Goal: Task Accomplishment & Management: Manage account settings

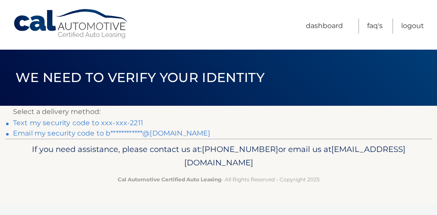
click at [286, 160] on span "[EMAIL_ADDRESS][DOMAIN_NAME]" at bounding box center [294, 156] width 221 height 24
click at [93, 133] on link "**********" at bounding box center [111, 133] width 197 height 8
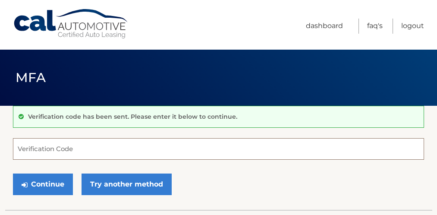
click at [54, 138] on input "Verification Code" at bounding box center [218, 149] width 411 height 22
paste input "804681"
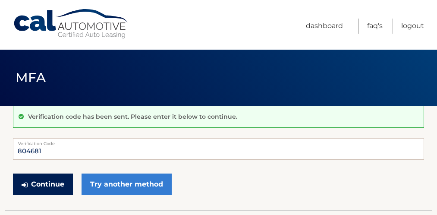
click at [46, 182] on button "Continue" at bounding box center [43, 185] width 60 height 22
click at [30, 180] on button "Continue" at bounding box center [43, 185] width 60 height 22
click at [42, 180] on button "Continue" at bounding box center [43, 185] width 60 height 22
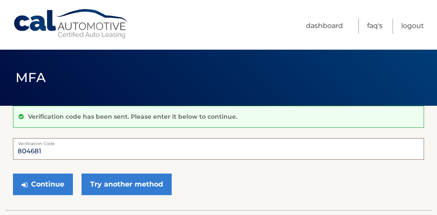
click at [45, 152] on input "804681" at bounding box center [218, 149] width 411 height 22
type input "8"
click at [46, 151] on input "804681" at bounding box center [218, 149] width 411 height 22
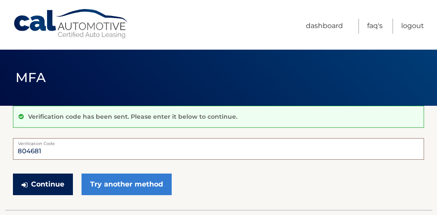
type input "804681"
click at [39, 185] on button "Continue" at bounding box center [43, 185] width 60 height 22
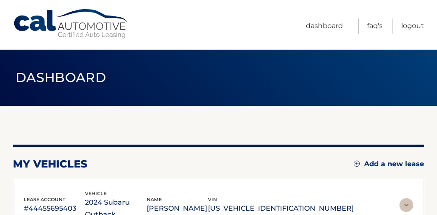
click at [39, 185] on div "lease account #44455695403 vehicle 2024 Subaru Outback name [PERSON_NAME] vin […" at bounding box center [218, 205] width 411 height 53
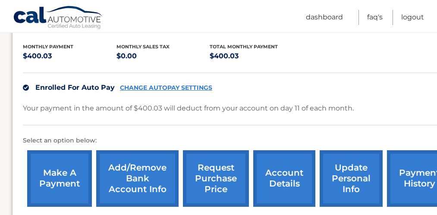
scroll to position [193, 1]
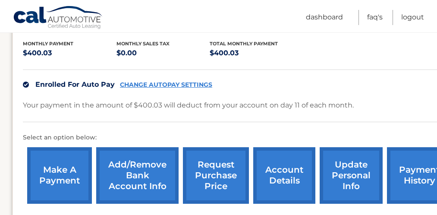
click at [123, 133] on p "Select an option below:" at bounding box center [239, 138] width 433 height 10
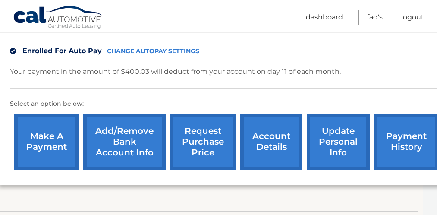
scroll to position [226, 29]
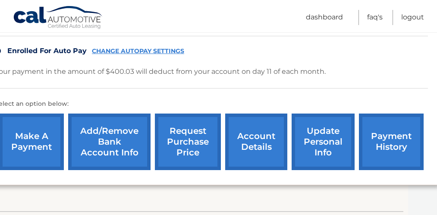
click at [329, 124] on link "update personal info" at bounding box center [323, 142] width 63 height 57
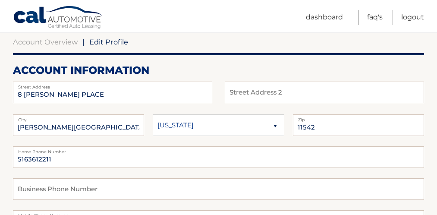
scroll to position [91, 0]
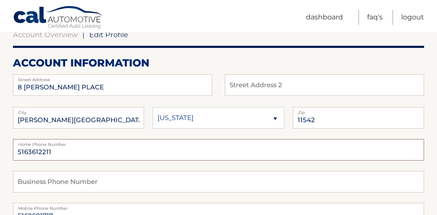
click at [51, 152] on input "5163612211" at bounding box center [218, 150] width 411 height 22
type input "5"
click at [51, 152] on input "5169681717" at bounding box center [218, 150] width 411 height 22
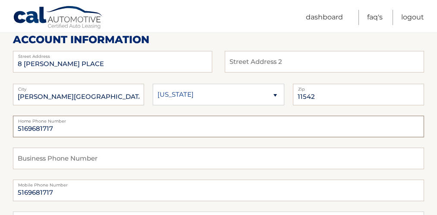
scroll to position [117, 0]
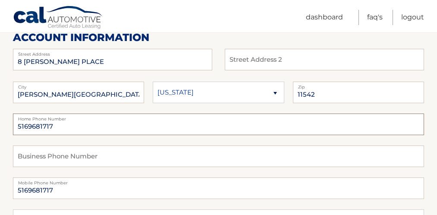
type input "5169681717"
click at [49, 157] on input "text" at bounding box center [218, 156] width 411 height 22
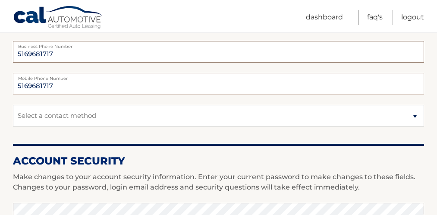
scroll to position [223, 0]
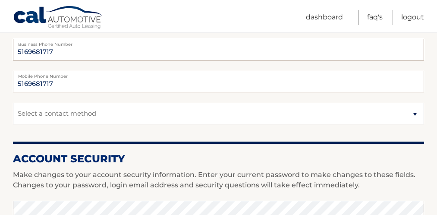
type input "5169681717"
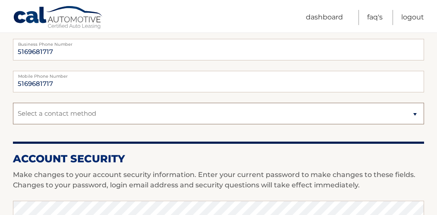
click at [415, 114] on select "Select a contact method Mobile Home" at bounding box center [218, 114] width 411 height 22
click at [13, 103] on select "Select a contact method Mobile Home" at bounding box center [218, 114] width 411 height 22
click at [415, 114] on select "Select a contact method Mobile Home" at bounding box center [218, 114] width 411 height 22
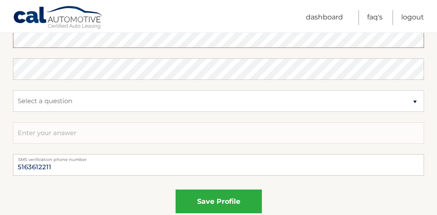
scroll to position [494, 0]
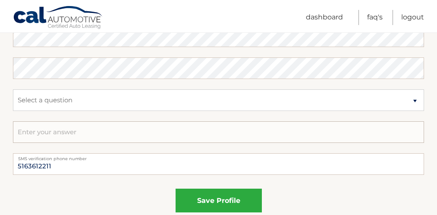
click at [183, 135] on input "text" at bounding box center [218, 132] width 411 height 22
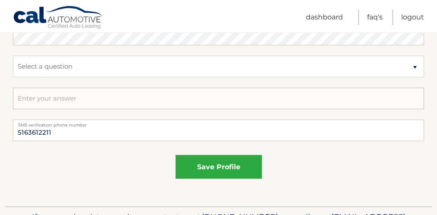
scroll to position [531, 0]
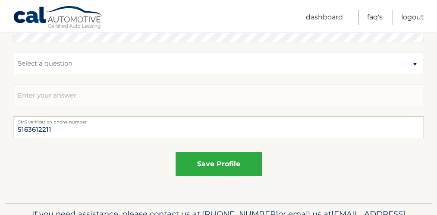
click at [55, 128] on input "5163612211" at bounding box center [218, 128] width 411 height 22
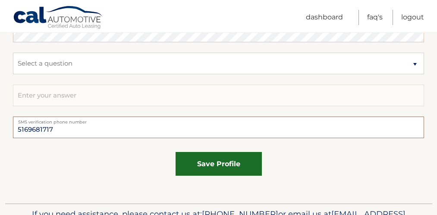
type input "5169681717"
click at [193, 160] on button "save profile" at bounding box center [219, 164] width 86 height 24
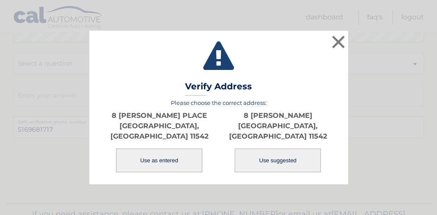
click at [175, 153] on button "Use as entered" at bounding box center [159, 161] width 86 height 24
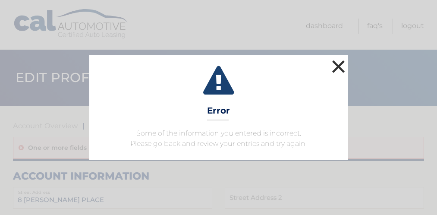
click at [340, 62] on button "×" at bounding box center [338, 66] width 17 height 17
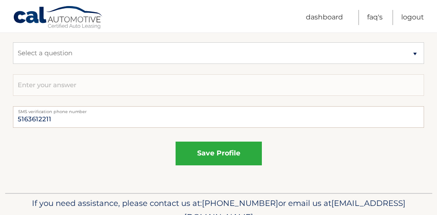
scroll to position [566, 0]
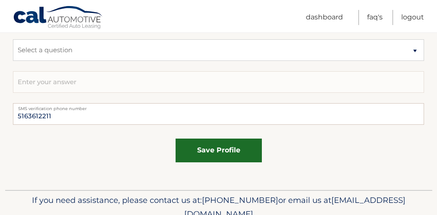
click at [222, 155] on button "save profile" at bounding box center [219, 151] width 86 height 24
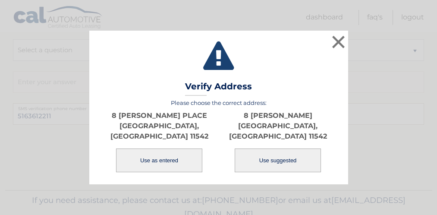
click at [172, 157] on button "Use as entered" at bounding box center [159, 161] width 86 height 24
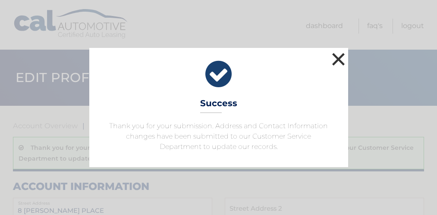
click at [336, 57] on button "×" at bounding box center [338, 59] width 17 height 17
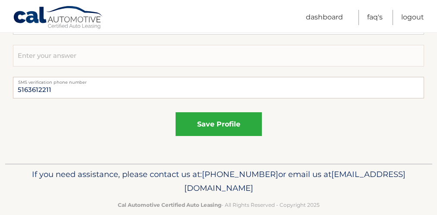
scroll to position [617, 0]
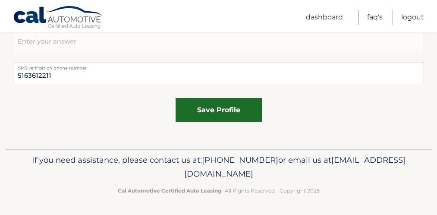
click at [222, 108] on button "save profile" at bounding box center [219, 110] width 86 height 24
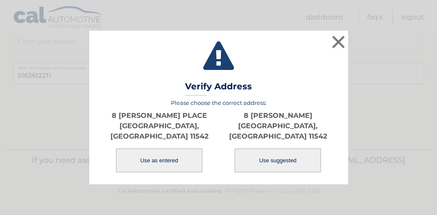
click at [222, 108] on div "Please choose the correct address: 8 TOWLE PLACE GLEN COVE, NY 11542 Use as ent…" at bounding box center [218, 136] width 237 height 74
click at [161, 151] on button "Use as entered" at bounding box center [159, 161] width 86 height 24
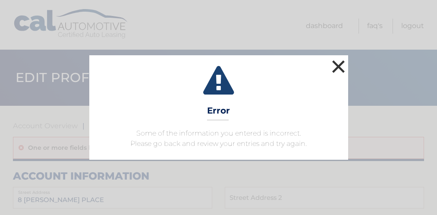
click at [338, 60] on button "×" at bounding box center [338, 66] width 17 height 17
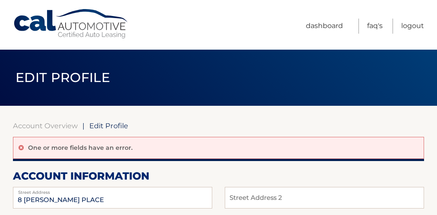
scroll to position [0, 0]
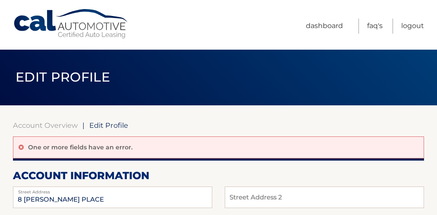
click at [250, 65] on header "Edit Profile" at bounding box center [218, 77] width 427 height 56
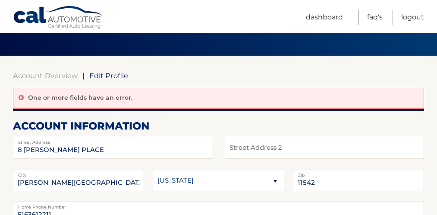
scroll to position [42, 0]
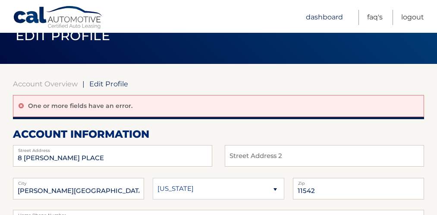
click at [317, 16] on link "Dashboard" at bounding box center [324, 17] width 37 height 15
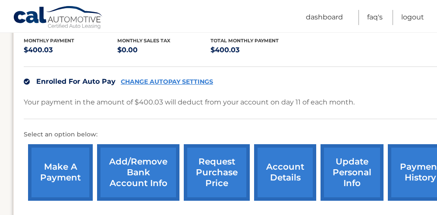
scroll to position [199, 0]
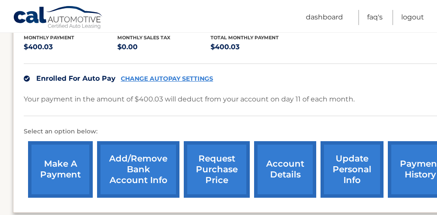
click at [149, 143] on link "Add/Remove bank account info" at bounding box center [138, 169] width 82 height 57
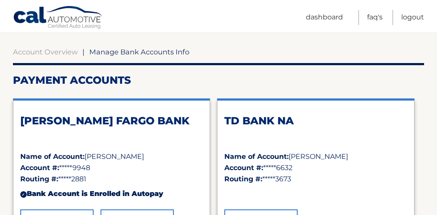
scroll to position [76, 0]
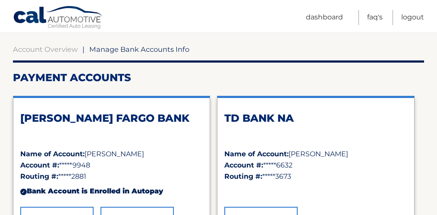
click at [149, 143] on div "[PERSON_NAME] FARGO BANK" at bounding box center [111, 130] width 183 height 37
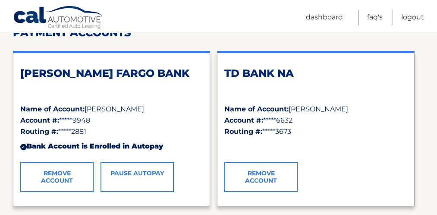
scroll to position [124, 0]
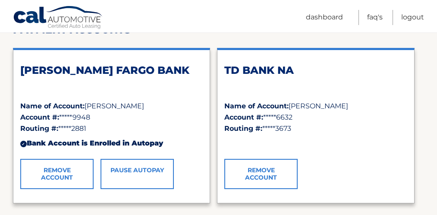
click at [266, 171] on link "Remove Account" at bounding box center [260, 174] width 73 height 30
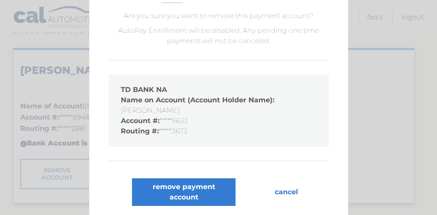
scroll to position [64, 0]
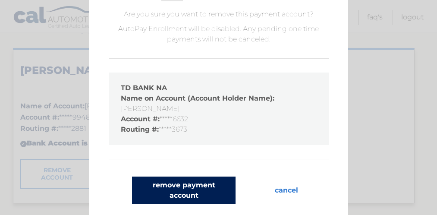
click at [183, 186] on button "remove payment account" at bounding box center [184, 191] width 104 height 28
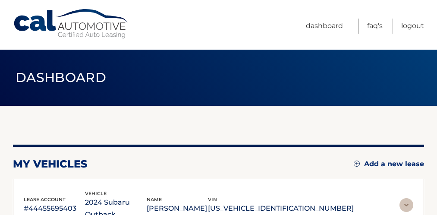
click at [181, 187] on div "lease account #44455695403 vehicle 2024 Subaru Outback name [PERSON_NAME] vin […" at bounding box center [218, 205] width 411 height 53
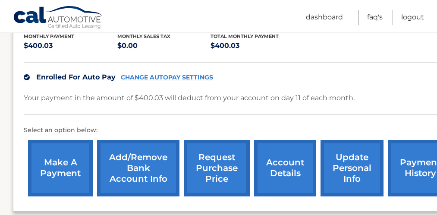
scroll to position [202, 0]
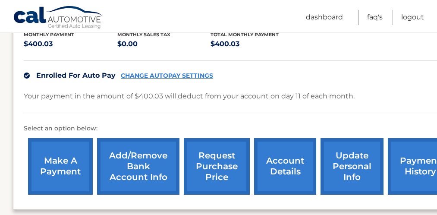
click at [155, 156] on link "Add/Remove bank account info" at bounding box center [138, 166] width 82 height 57
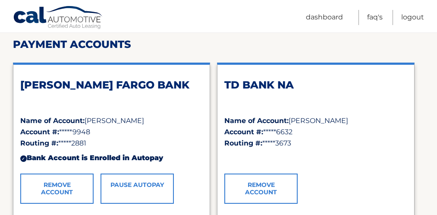
scroll to position [111, 0]
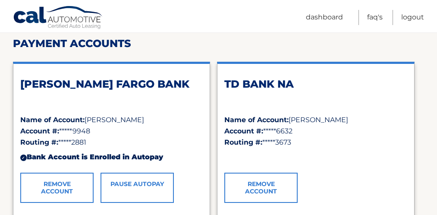
click at [155, 156] on div "✓ Bank Account is Enrolled in Autopay" at bounding box center [111, 157] width 183 height 18
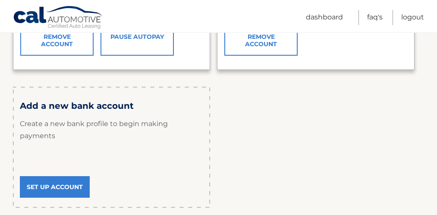
scroll to position [261, 0]
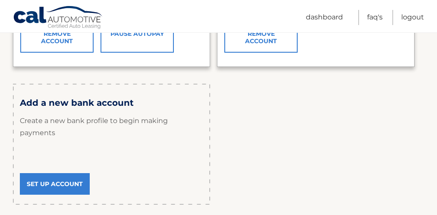
click at [78, 177] on link "Set Up Account" at bounding box center [55, 184] width 70 height 22
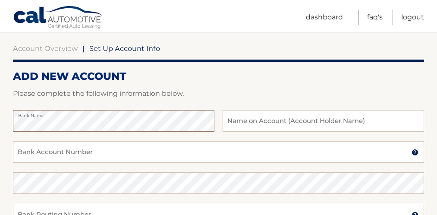
scroll to position [79, 0]
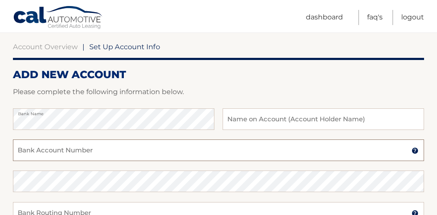
click at [68, 150] on input "Bank Account Number" at bounding box center [218, 150] width 411 height 22
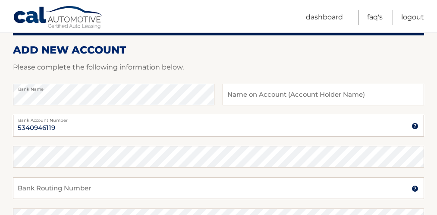
scroll to position [110, 0]
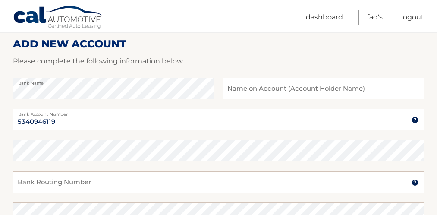
type input "5340946119"
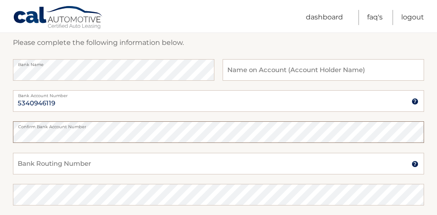
scroll to position [132, 0]
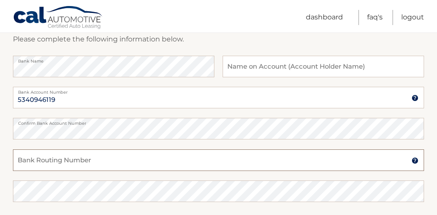
click at [45, 159] on input "Bank Routing Number" at bounding box center [218, 160] width 411 height 22
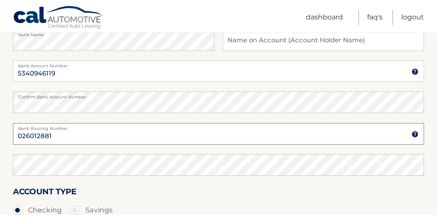
scroll to position [159, 0]
type input "026012881"
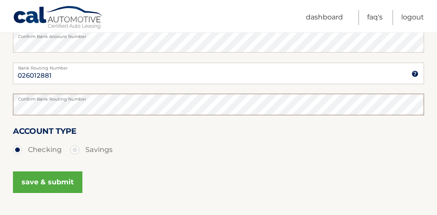
scroll to position [221, 0]
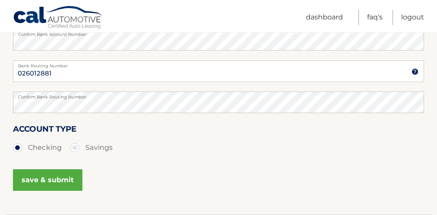
click at [31, 174] on button "save & submit" at bounding box center [48, 180] width 70 height 22
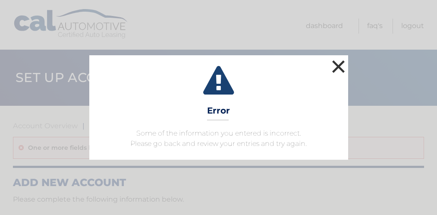
click at [338, 62] on button "×" at bounding box center [338, 66] width 17 height 17
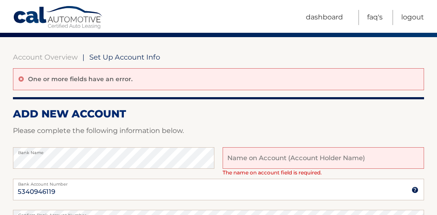
scroll to position [70, 0]
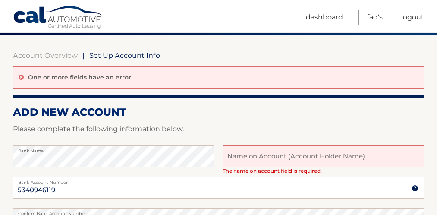
click at [255, 133] on p "Please complete the following information below." at bounding box center [218, 129] width 411 height 12
click at [240, 154] on input "text" at bounding box center [324, 156] width 202 height 22
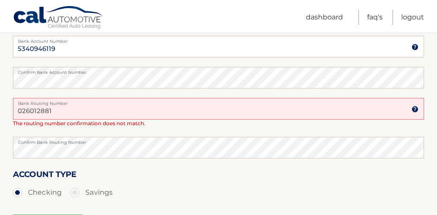
scroll to position [210, 0]
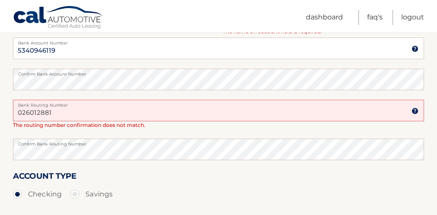
type input "Bernard shore"
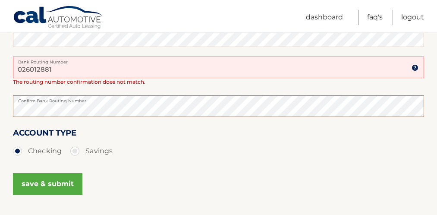
scroll to position [254, 0]
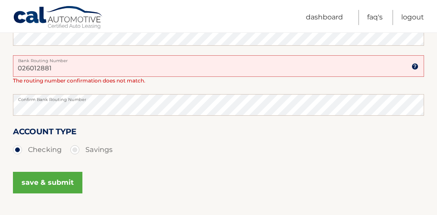
click at [38, 189] on button "save & submit" at bounding box center [48, 183] width 70 height 22
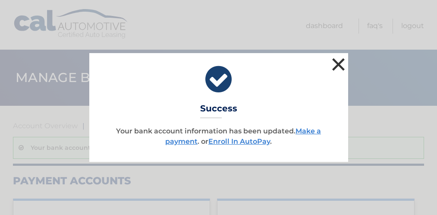
click at [340, 58] on button "×" at bounding box center [338, 64] width 17 height 17
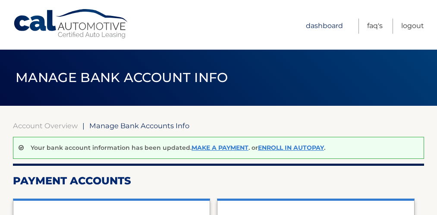
click at [333, 26] on link "Dashboard" at bounding box center [324, 26] width 37 height 15
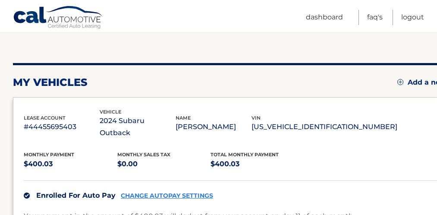
scroll to position [86, 0]
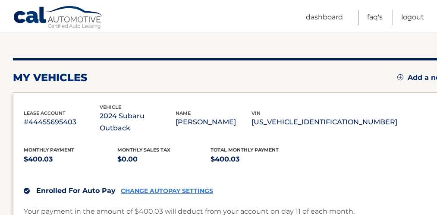
click at [210, 94] on div "lease account #44455695403 vehicle 2024 Subaru Outback name [PERSON_NAME] vin […" at bounding box center [240, 208] width 455 height 233
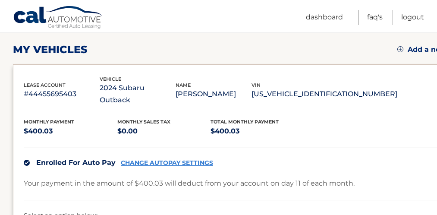
scroll to position [117, 0]
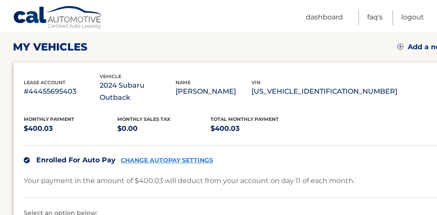
click at [233, 123] on div "Monthly Payment $400.03 Monthly sales Tax $0.00 Total Monthly Payment $400.03 E…" at bounding box center [240, 194] width 433 height 180
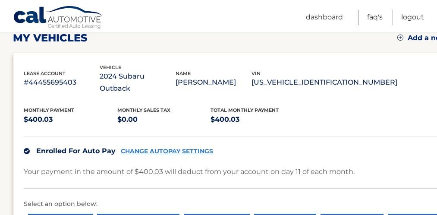
scroll to position [129, 0]
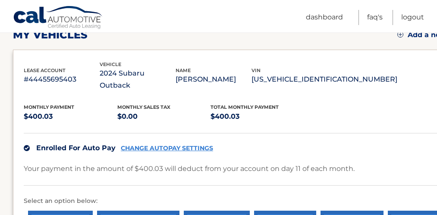
click at [192, 145] on link "CHANGE AUTOPAY SETTINGS" at bounding box center [167, 148] width 92 height 7
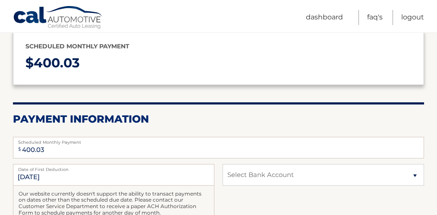
scroll to position [110, 0]
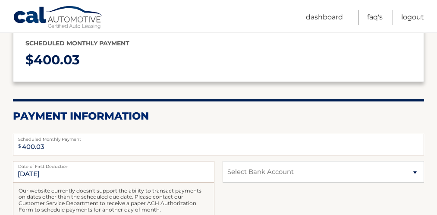
click at [192, 133] on div "$ 400.03 Scheduled Monthly Payment Monthly Deduction cannot exceed amount of 2 …" at bounding box center [218, 144] width 411 height 27
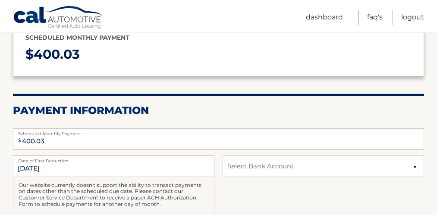
scroll to position [117, 0]
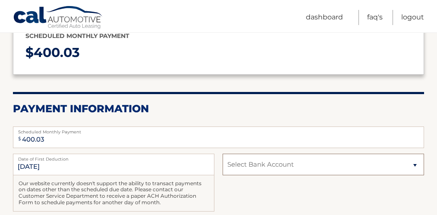
click at [416, 164] on select "Select Bank Account Checking [PERSON_NAME] FARGO BANK *****6119 Checking [PERSO…" at bounding box center [324, 165] width 202 height 22
select select "Zjg0ZTJmMmYtNDNmNy00YmJiLWIwZWItNDc5ZjRhYjVjZWUw"
click at [223, 154] on select "Select Bank Account Checking WELLS FARGO BANK *****6119 Checking WELLS FARGO BA…" at bounding box center [324, 165] width 202 height 22
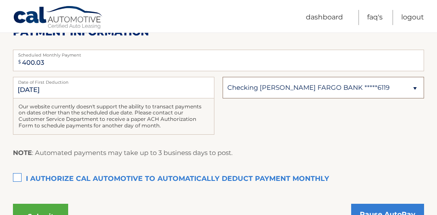
scroll to position [198, 0]
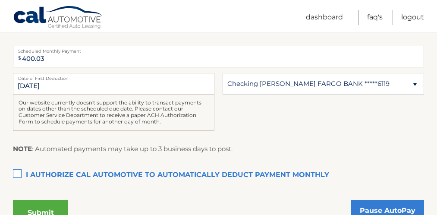
click at [15, 175] on label "I authorize cal automotive to automatically deduct payment monthly This checkbo…" at bounding box center [218, 175] width 411 height 17
click at [0, 0] on input "I authorize cal automotive to automatically deduct payment monthly This checkbo…" at bounding box center [0, 0] width 0 height 0
click at [100, 189] on div "Authorization I authorize cal automotive to automatically deduct payment monthl…" at bounding box center [218, 180] width 411 height 27
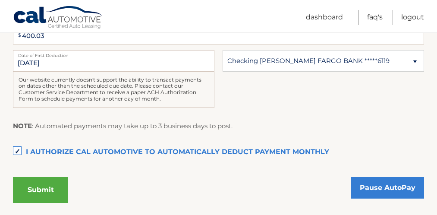
scroll to position [222, 0]
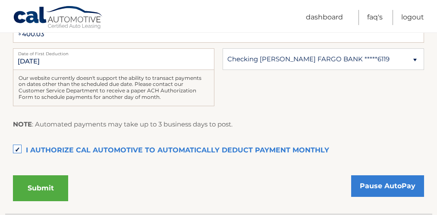
click at [48, 185] on button "Submit" at bounding box center [40, 188] width 55 height 26
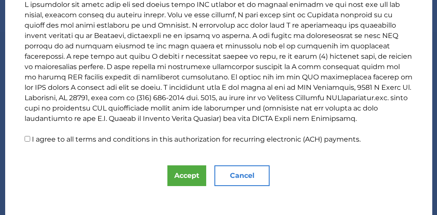
scroll to position [198, 0]
click at [28, 141] on input "I agree to all terms and conditions in this authorization for recurring electro…" at bounding box center [28, 139] width 6 height 6
checkbox input "true"
click at [182, 172] on button "Accept" at bounding box center [187, 175] width 39 height 21
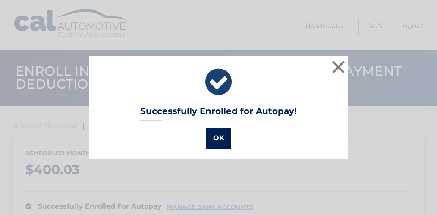
click at [219, 136] on button "OK" at bounding box center [218, 138] width 25 height 21
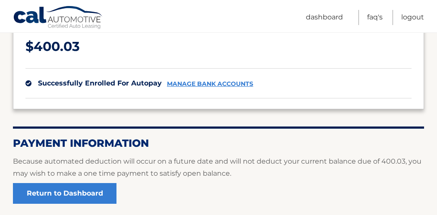
scroll to position [126, 0]
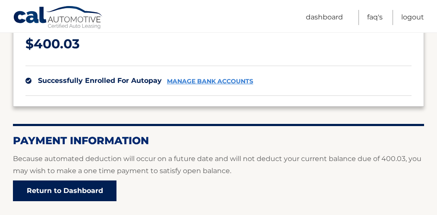
click at [83, 187] on link "Return to Dashboard" at bounding box center [65, 190] width 104 height 21
